Goal: Transaction & Acquisition: Subscribe to service/newsletter

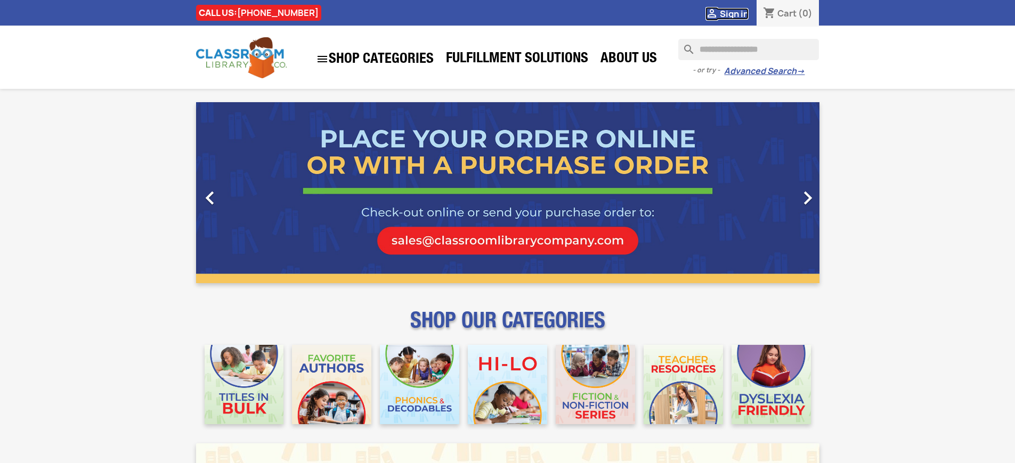
click at [739, 13] on span "Sign in" at bounding box center [734, 14] width 29 height 12
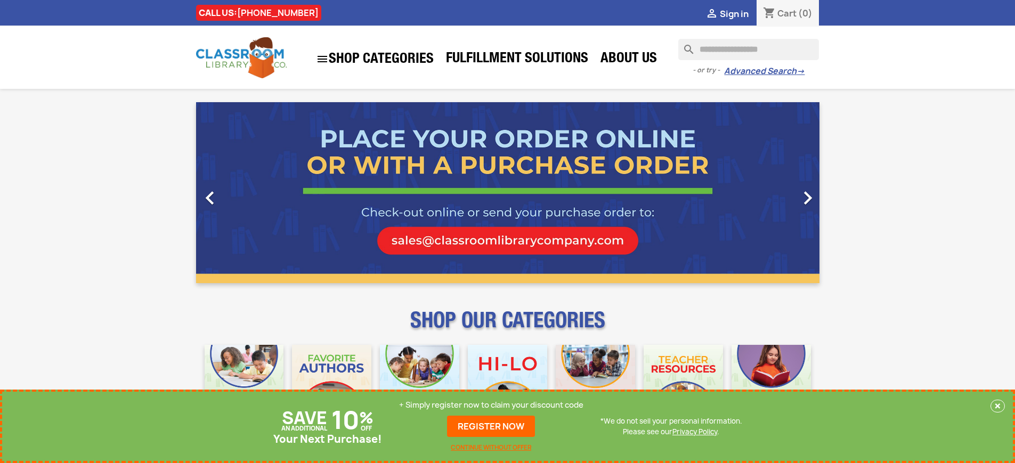
click at [491, 405] on p "+ Simply register now to claim your discount code" at bounding box center [491, 405] width 184 height 11
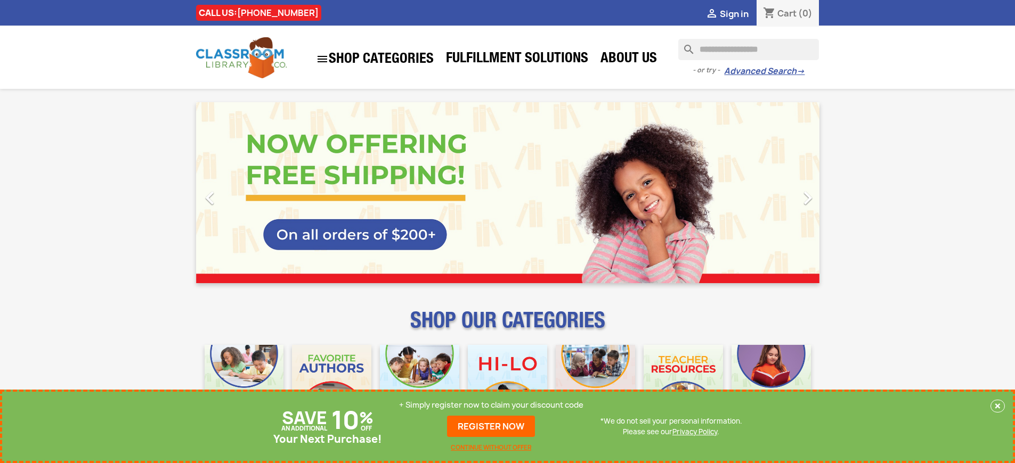
click at [491, 405] on p "+ Simply register now to claim your discount code" at bounding box center [491, 405] width 184 height 11
click at [491, 411] on p "+ Simply register now to claim your discount code" at bounding box center [491, 405] width 184 height 11
click at [491, 405] on p "+ Simply register now to claim your discount code" at bounding box center [491, 405] width 184 height 11
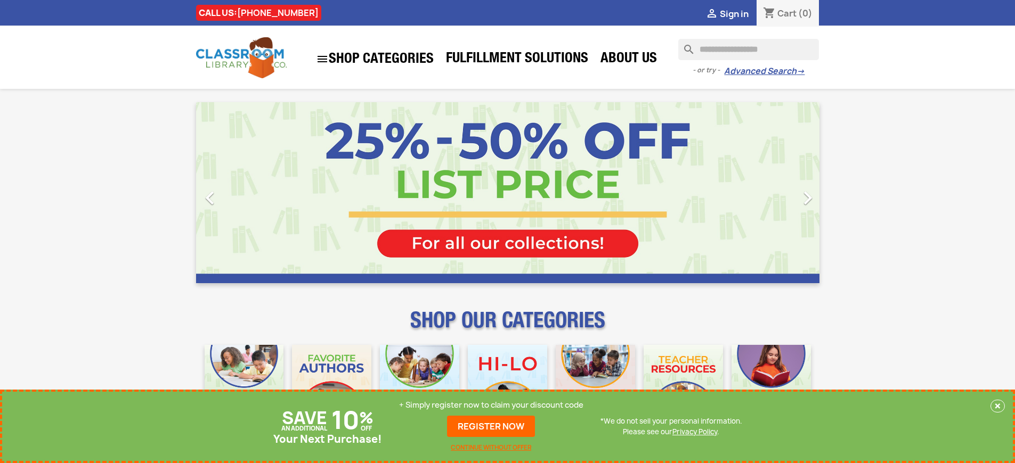
click at [491, 405] on p "+ Simply register now to claim your discount code" at bounding box center [491, 405] width 184 height 11
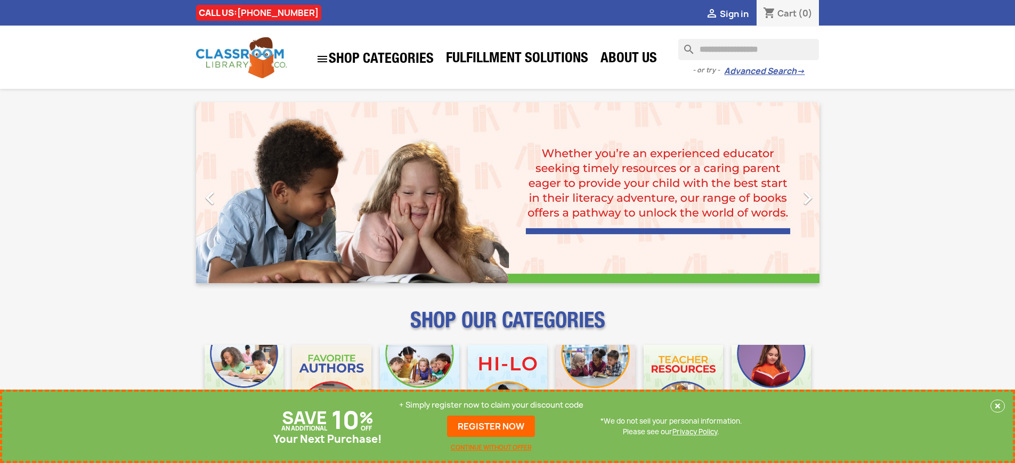
click at [491, 405] on p "+ Simply register now to claim your discount code" at bounding box center [491, 405] width 184 height 11
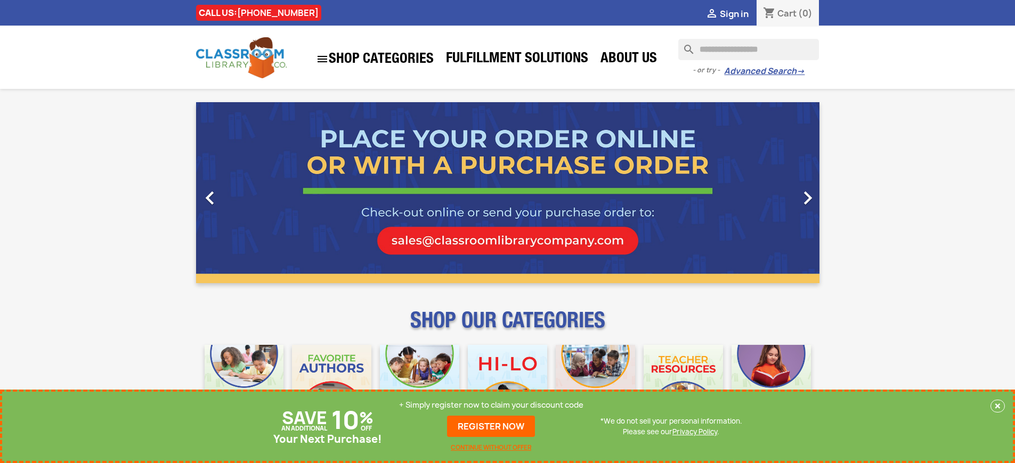
click at [491, 405] on p "+ Simply register now to claim your discount code" at bounding box center [491, 405] width 184 height 11
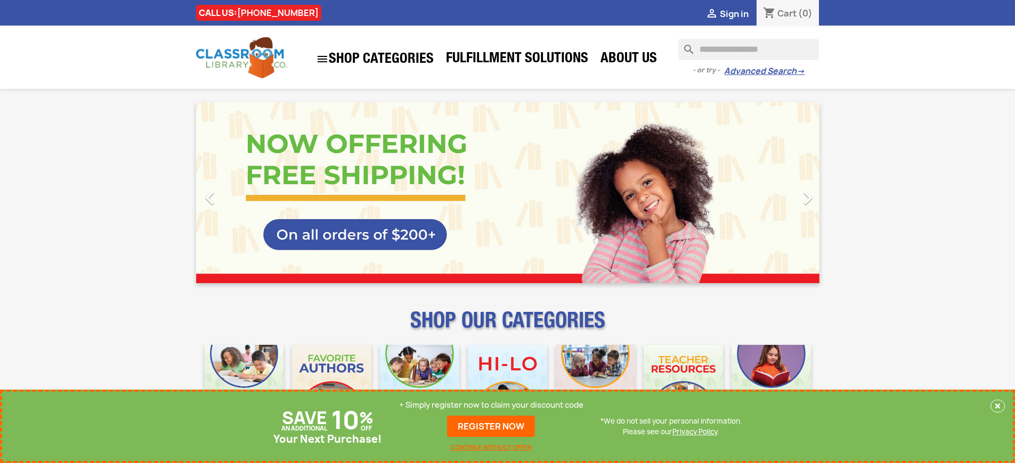
click at [491, 405] on p "+ Simply register now to claim your discount code" at bounding box center [491, 405] width 184 height 11
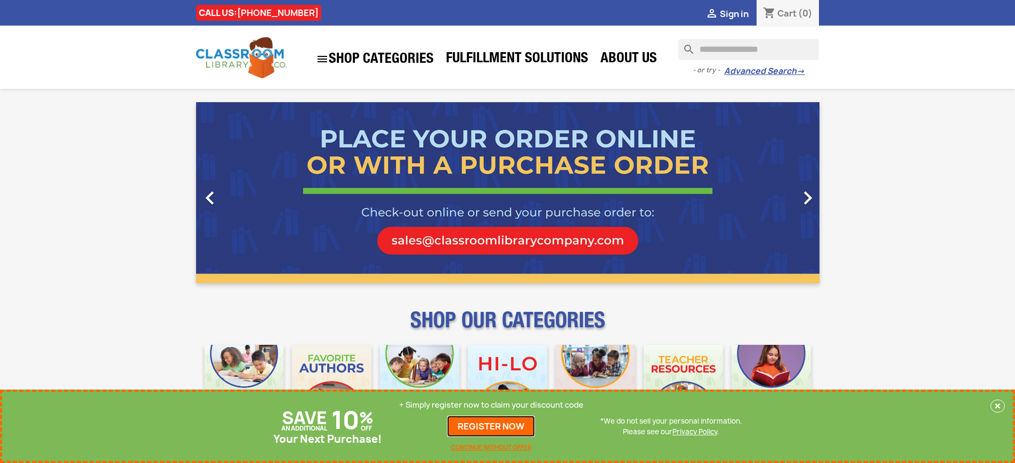
click at [491, 427] on link "REGISTER NOW" at bounding box center [491, 426] width 88 height 21
